Goal: Task Accomplishment & Management: Manage account settings

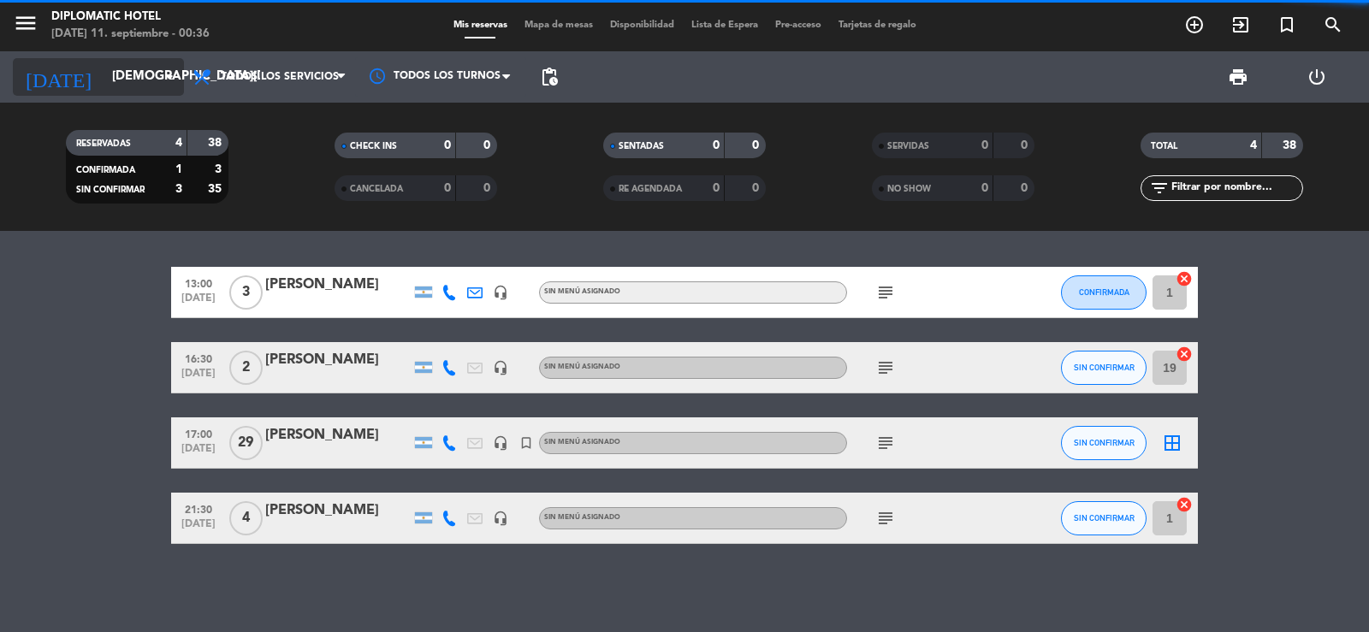
click at [149, 72] on input "[DEMOGRAPHIC_DATA][DATE]" at bounding box center [186, 77] width 165 height 33
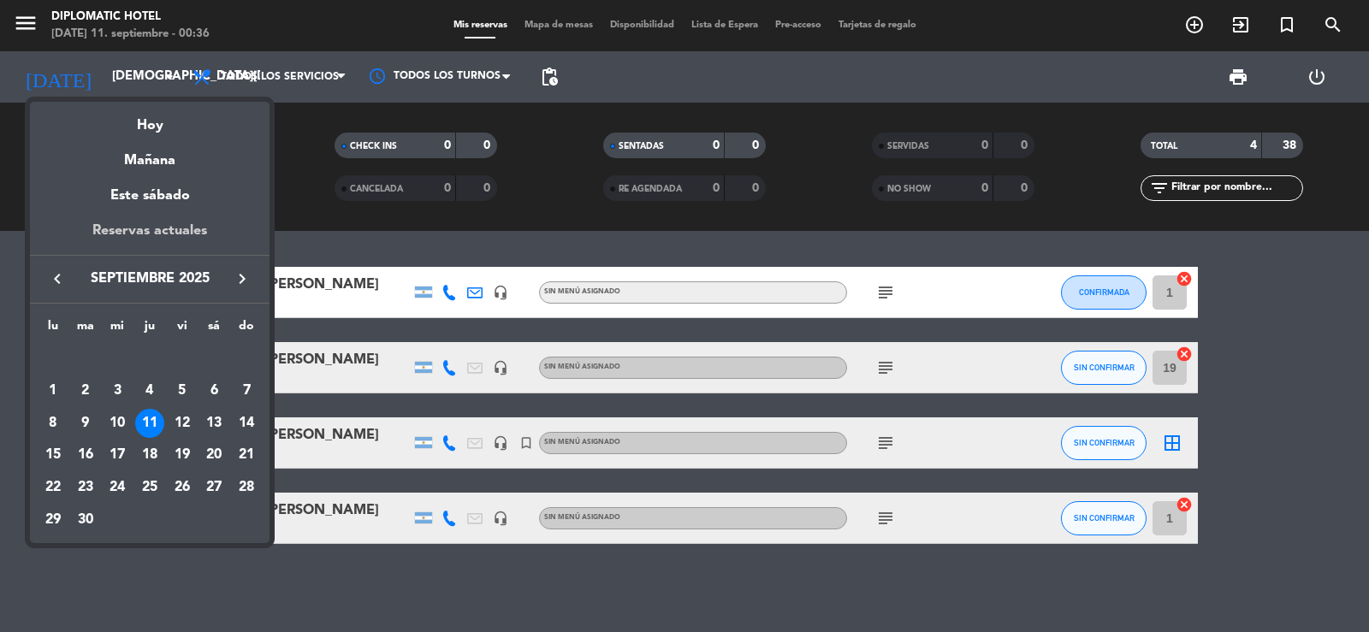
click at [165, 229] on div "Reservas actuales" at bounding box center [150, 237] width 240 height 35
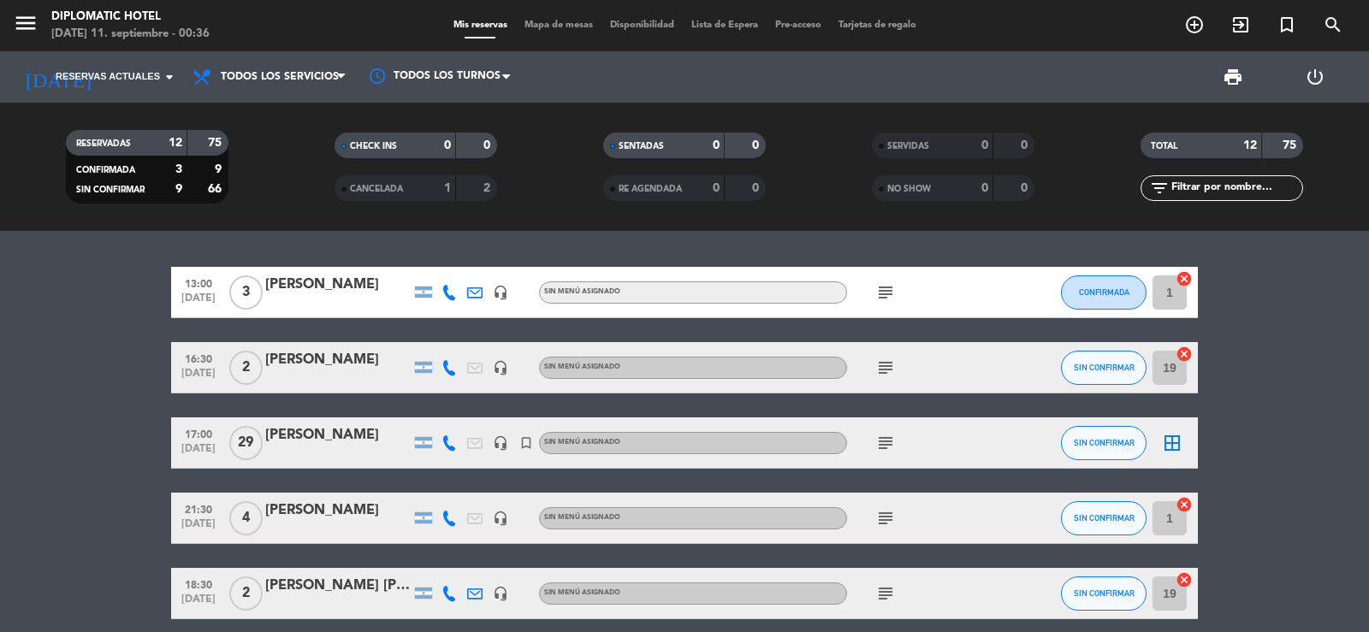
click at [890, 521] on icon "subject" at bounding box center [886, 518] width 21 height 21
click at [888, 442] on icon "subject" at bounding box center [886, 443] width 21 height 21
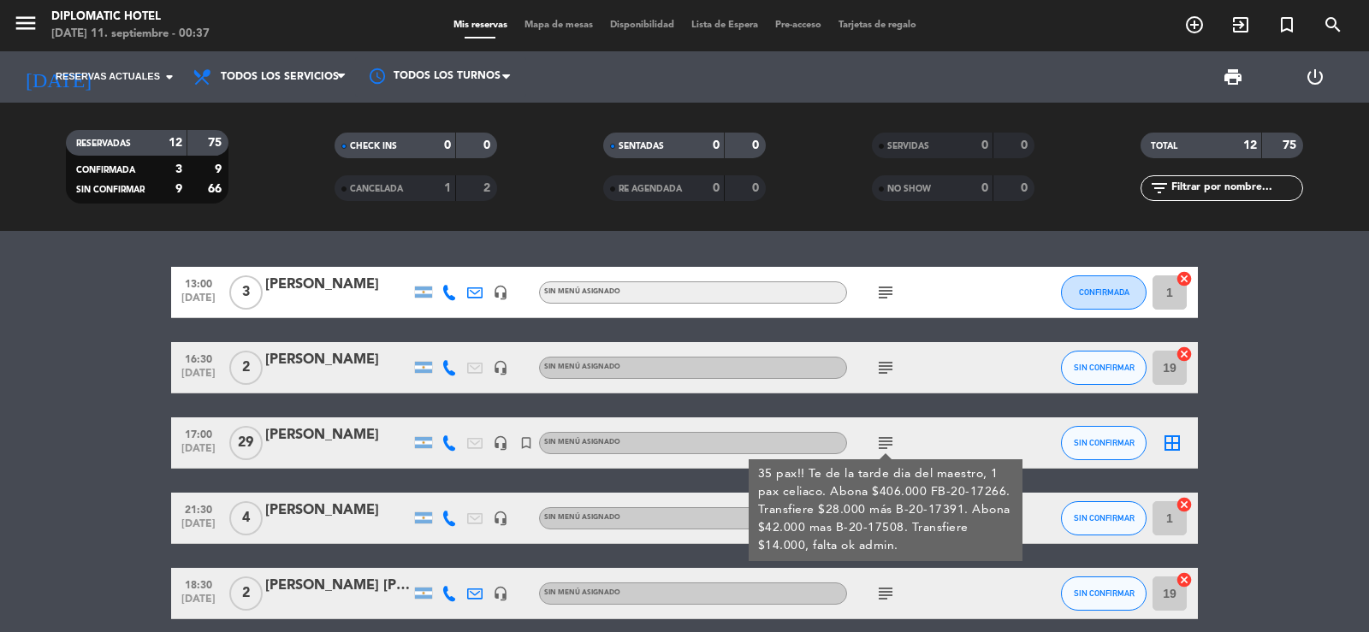
click at [882, 371] on icon "subject" at bounding box center [886, 368] width 21 height 21
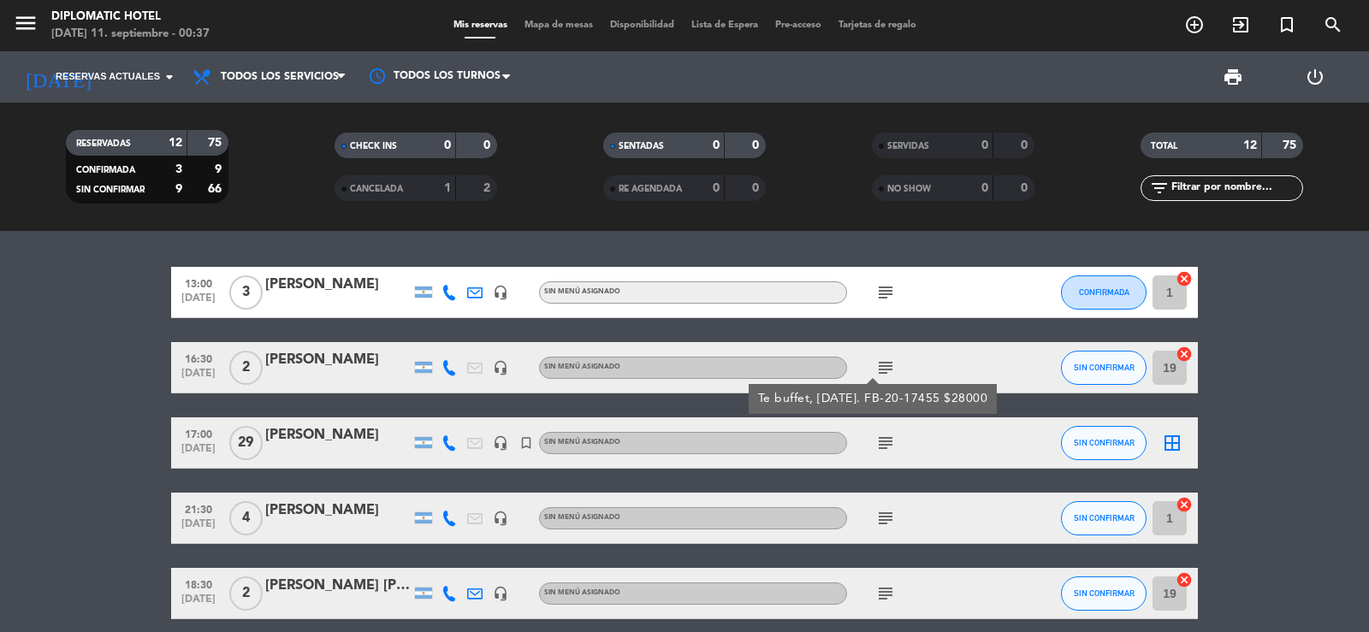
click at [880, 300] on icon "subject" at bounding box center [886, 292] width 21 height 21
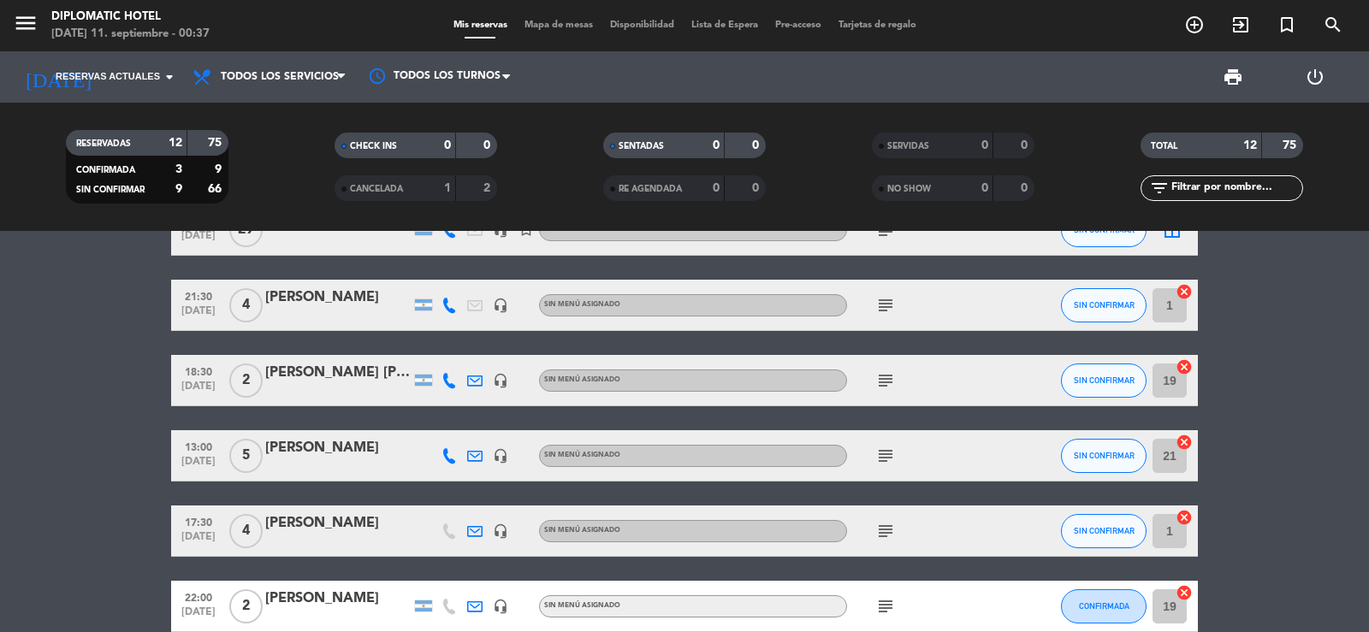
scroll to position [257, 0]
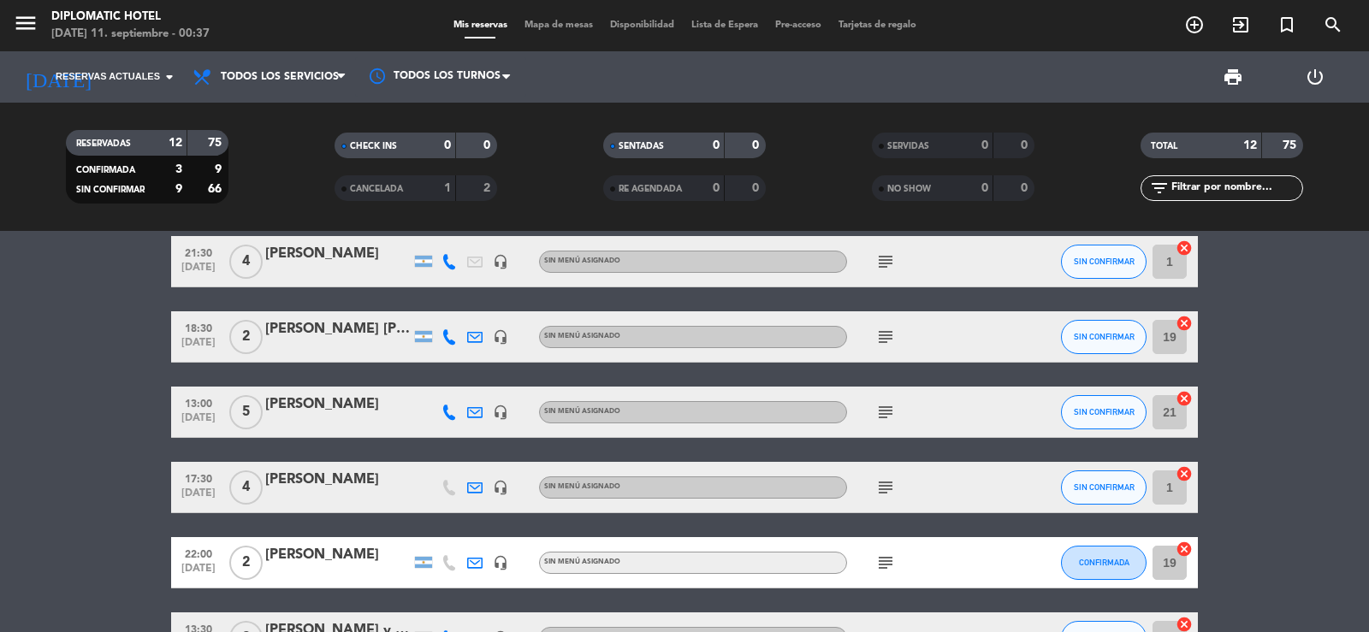
click at [891, 341] on icon "subject" at bounding box center [886, 337] width 21 height 21
click at [963, 338] on div "subject 2 brunch - Trae vocuher R17. CC" at bounding box center [924, 337] width 154 height 50
click at [887, 415] on icon "subject" at bounding box center [886, 412] width 21 height 21
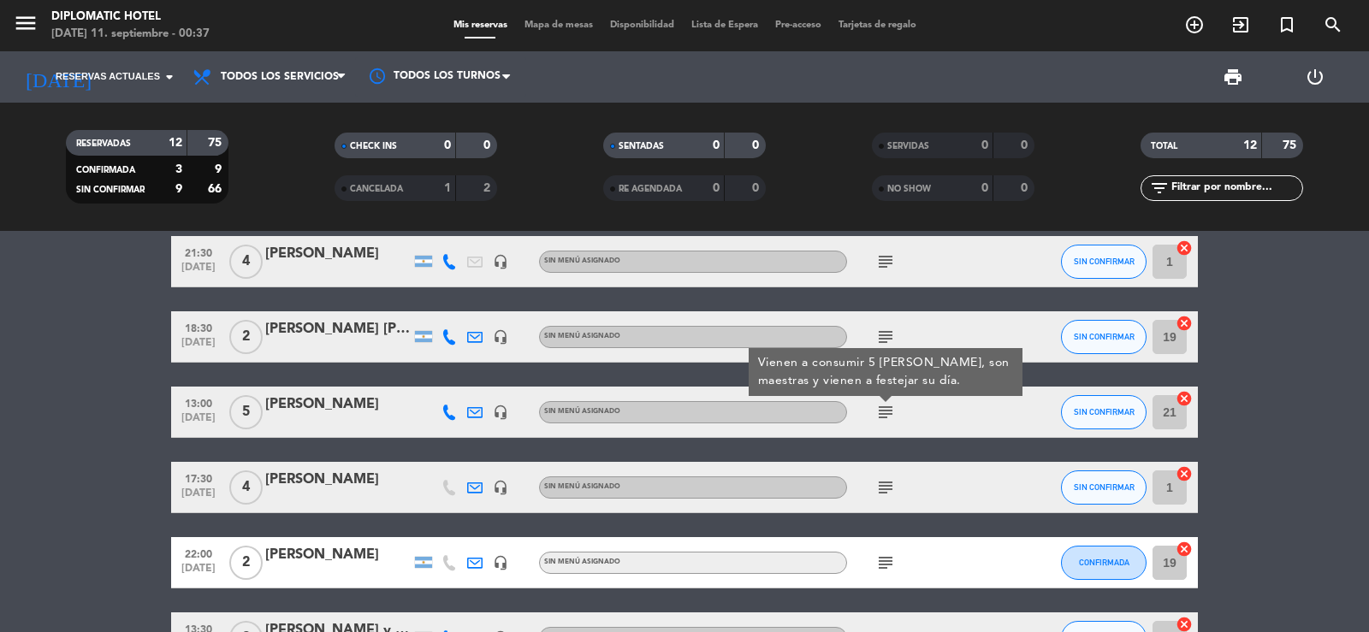
click at [957, 420] on div "subject Vienen a consumir 5 [PERSON_NAME], son maestras y vienen a festejar su …" at bounding box center [924, 412] width 154 height 50
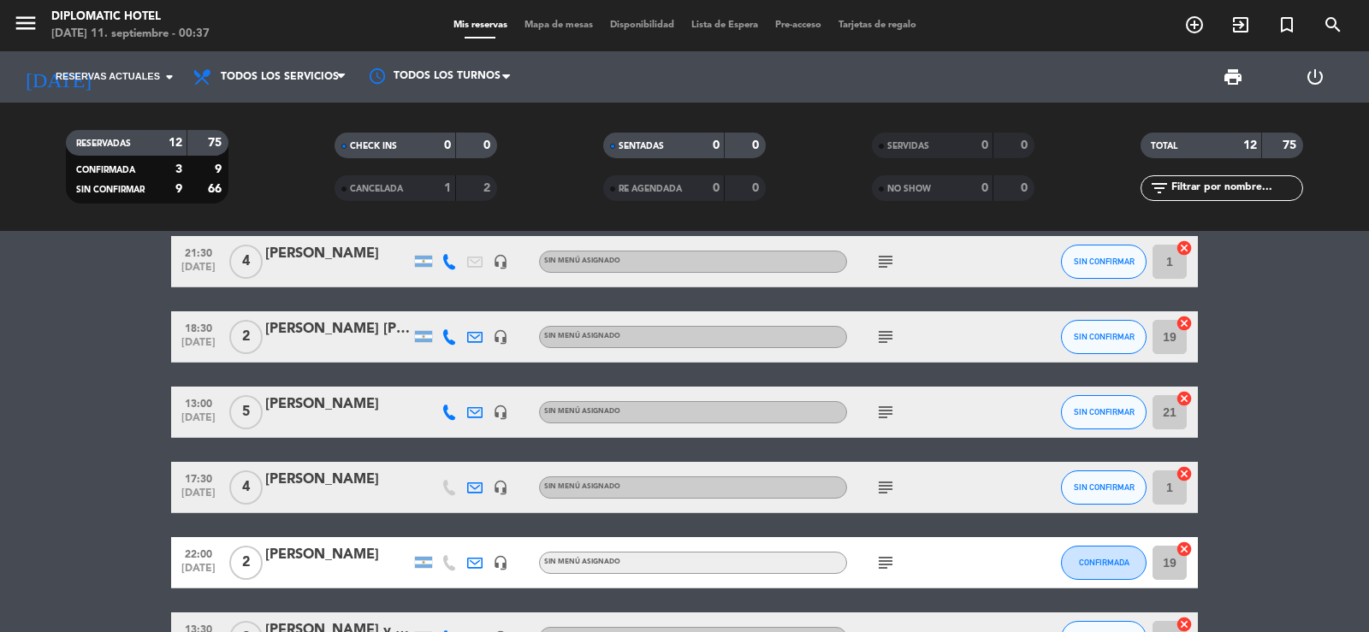
click at [889, 489] on icon "subject" at bounding box center [886, 488] width 21 height 21
click at [965, 492] on div "subject Brunch x4, tiene voucher Kineta (nº9 y 10)" at bounding box center [924, 487] width 154 height 50
click at [882, 561] on icon "subject" at bounding box center [886, 563] width 21 height 21
click at [947, 557] on div "subject Voucher 738" at bounding box center [924, 562] width 154 height 50
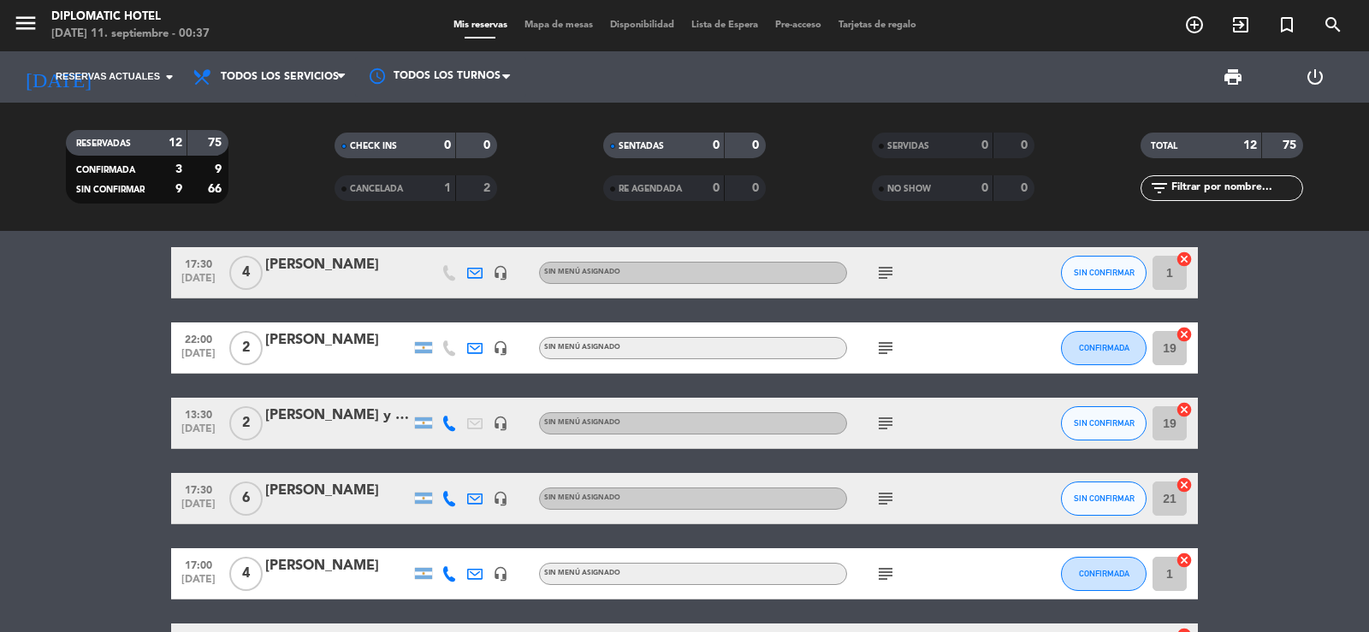
scroll to position [514, 0]
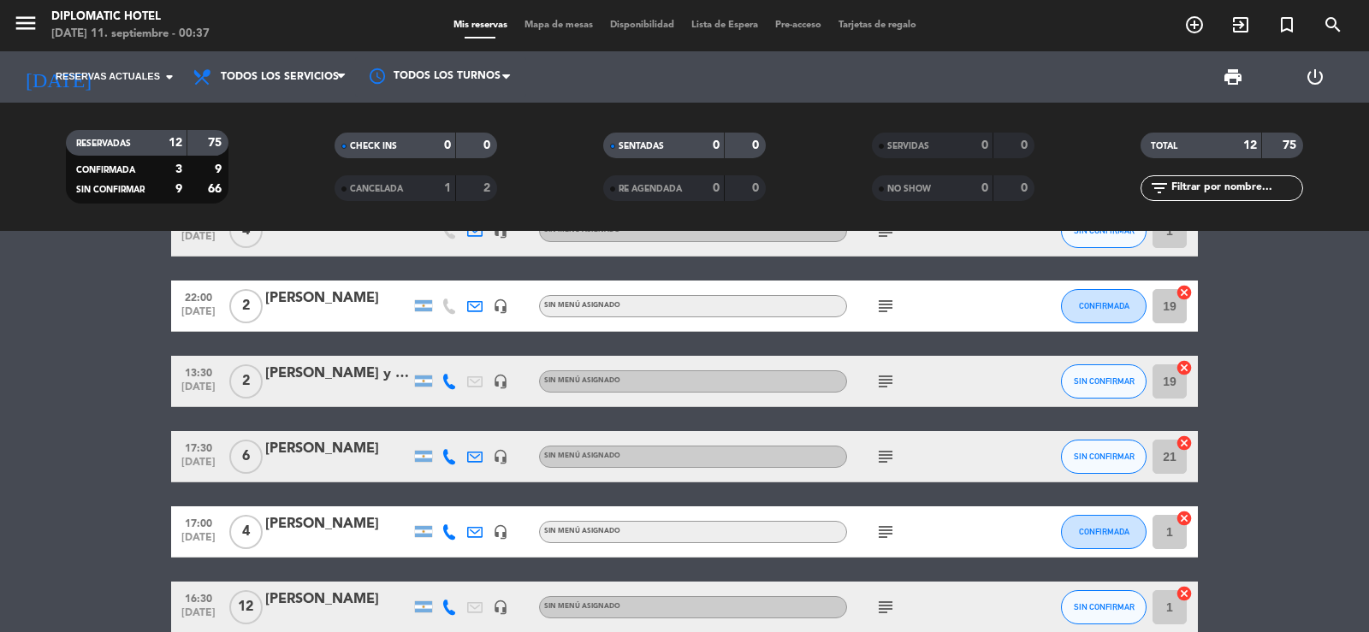
click at [890, 375] on icon "subject" at bounding box center [886, 381] width 21 height 21
click at [892, 459] on icon "subject" at bounding box center [886, 457] width 21 height 21
click at [967, 461] on div "subject Brunch x 6. Vochers Kineta 14, 15 y 16. CC" at bounding box center [924, 456] width 154 height 50
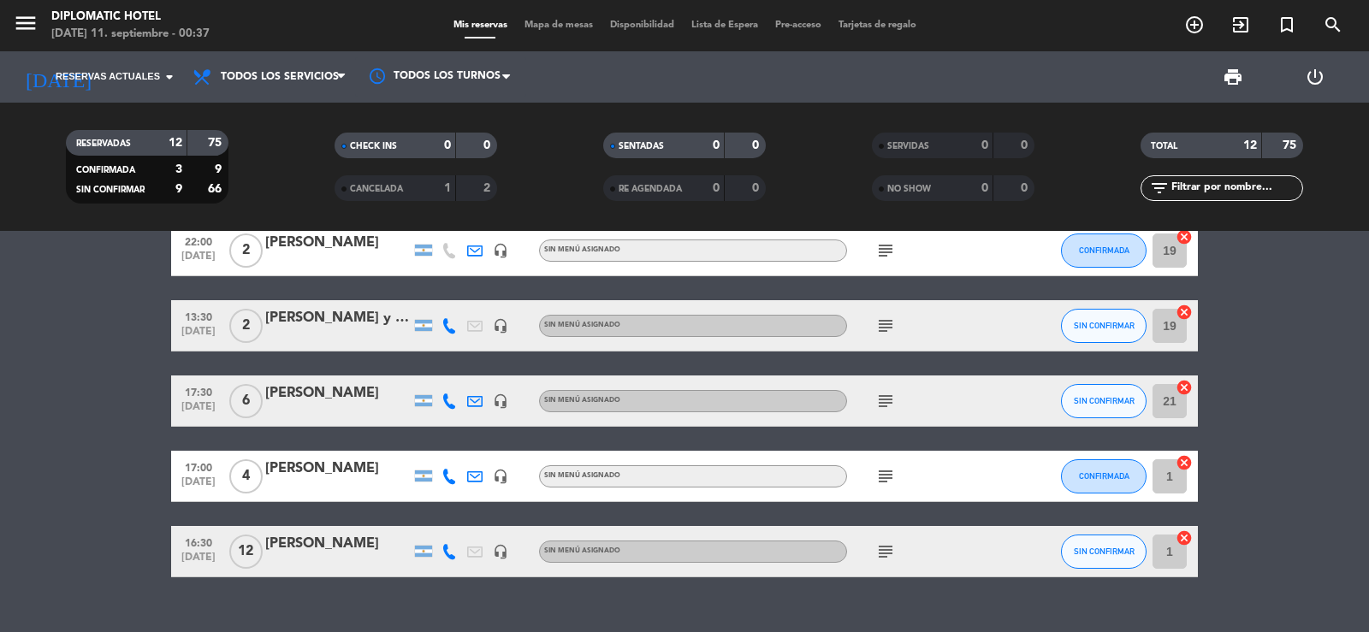
scroll to position [600, 0]
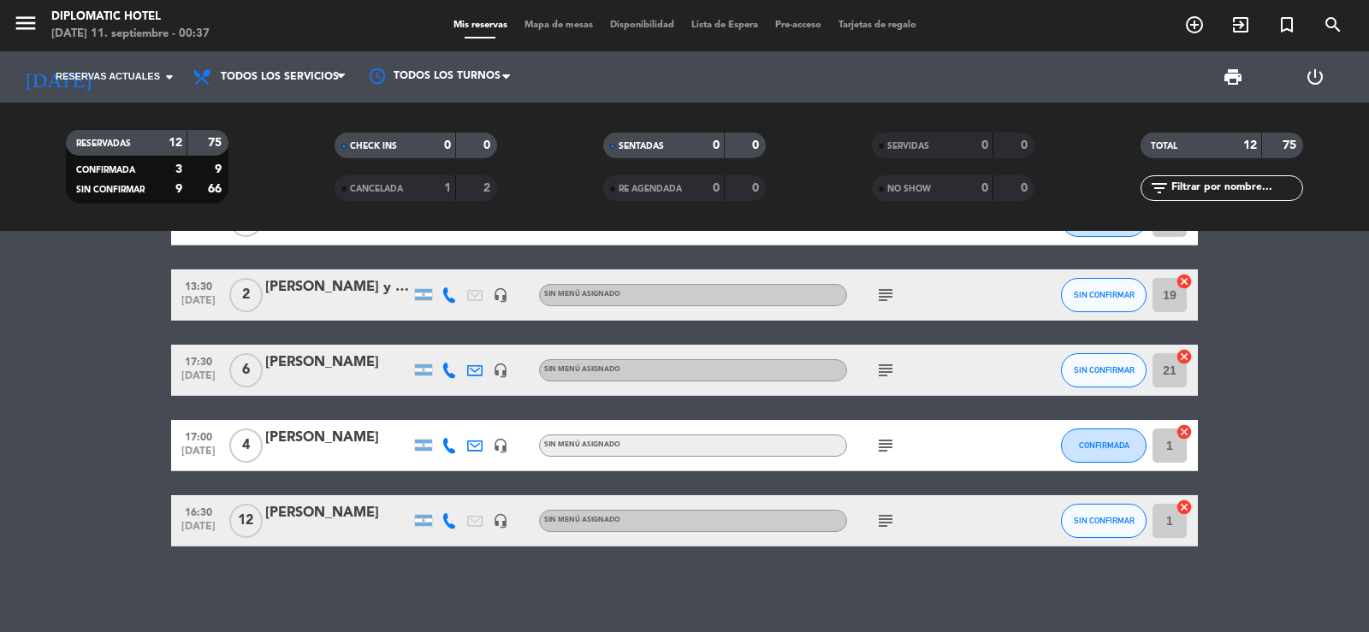
click at [885, 445] on icon "subject" at bounding box center [886, 446] width 21 height 21
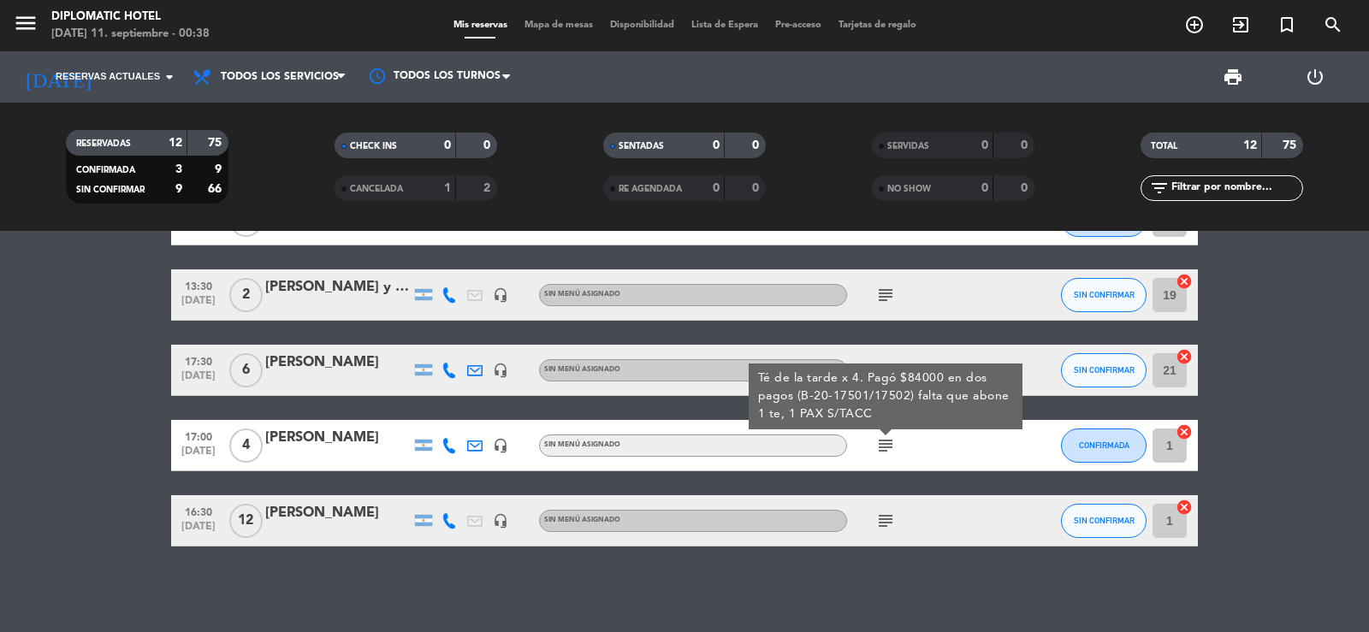
click at [888, 519] on icon "subject" at bounding box center [886, 521] width 21 height 21
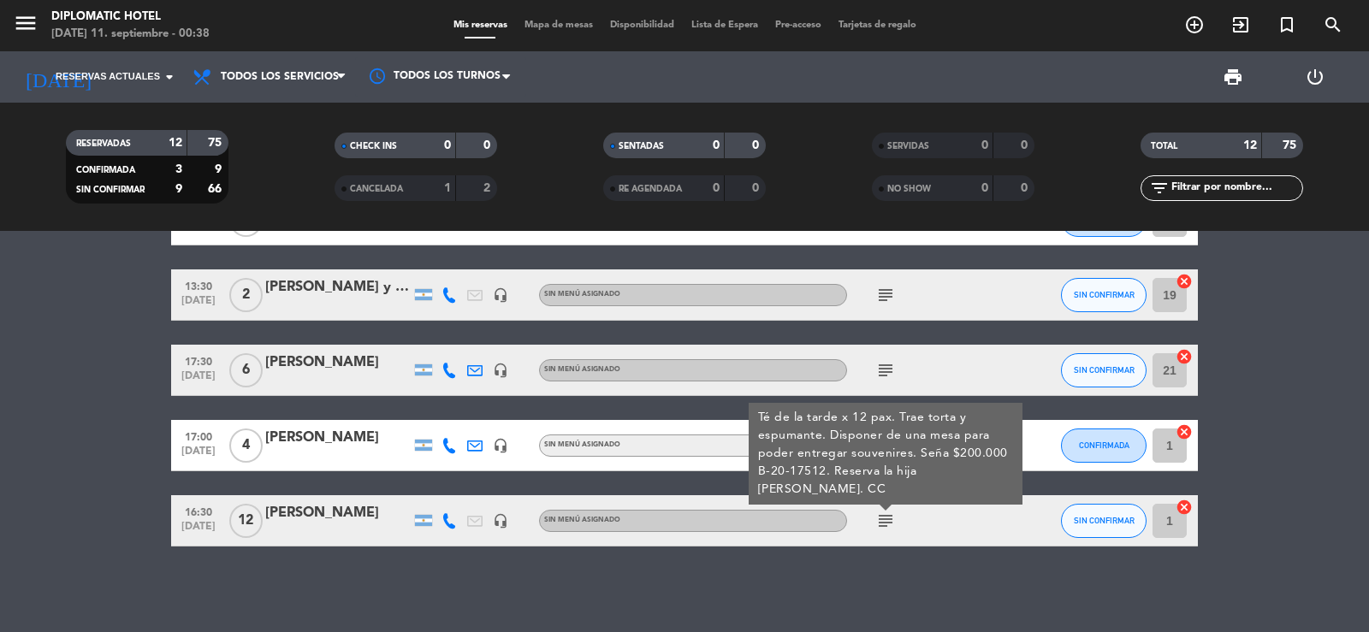
click at [959, 518] on div "subject Té de la tarde x 12 pax. Trae torta y espumante. Disponer de una mesa p…" at bounding box center [924, 521] width 154 height 50
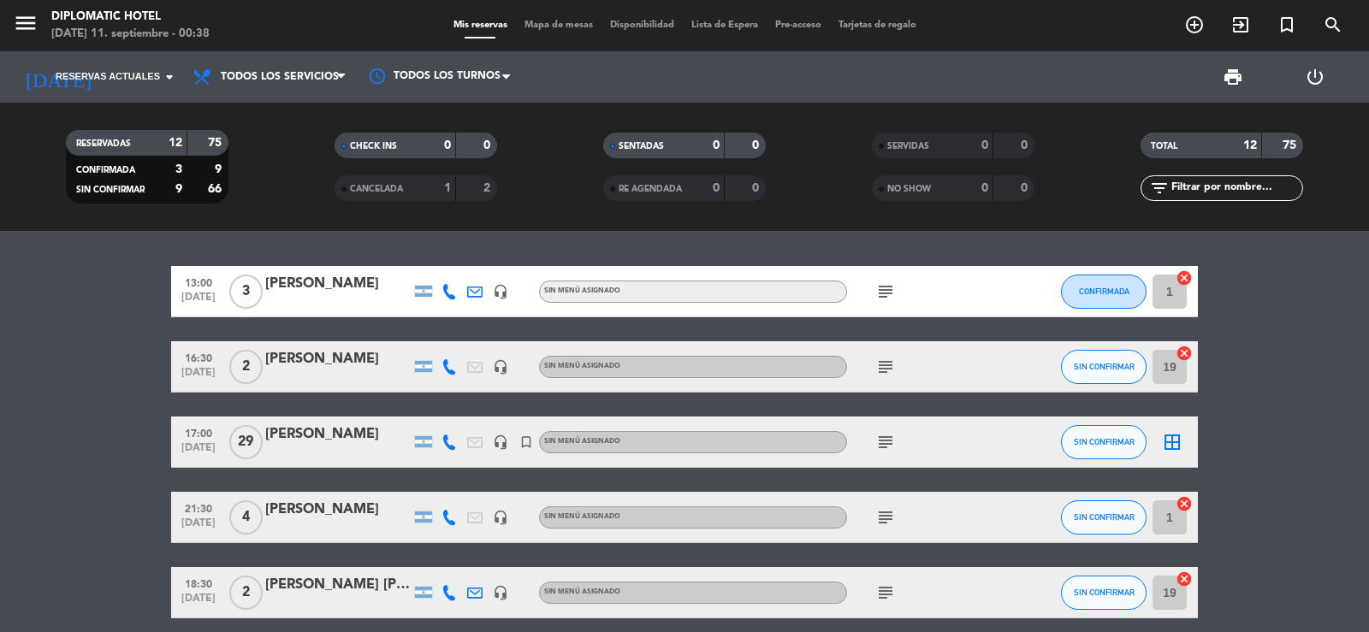
scroll to position [0, 0]
